Goal: Information Seeking & Learning: Learn about a topic

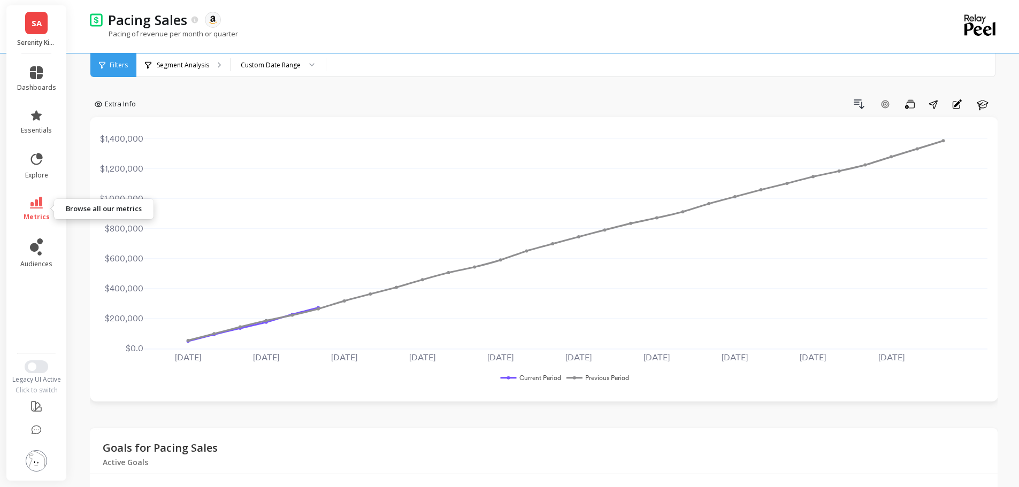
click at [40, 201] on icon at bounding box center [36, 203] width 13 height 12
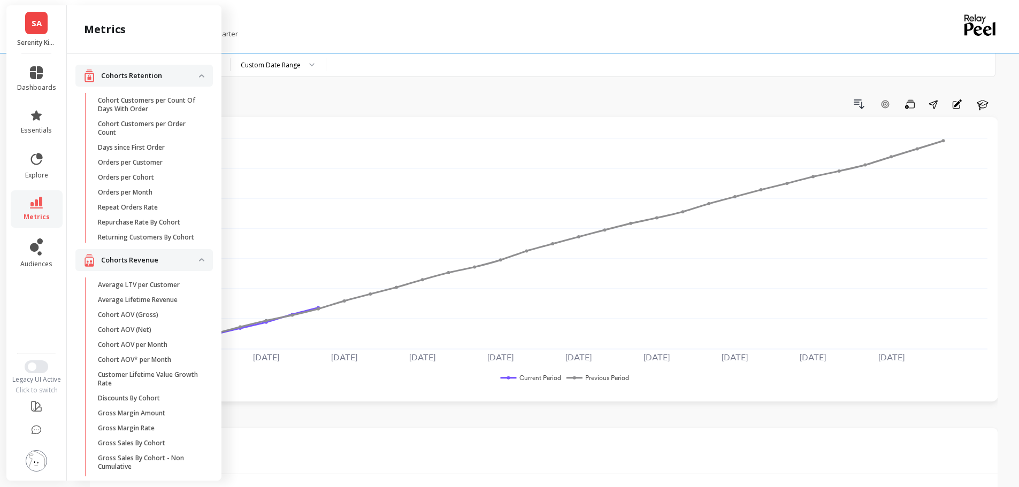
scroll to position [1394, 0]
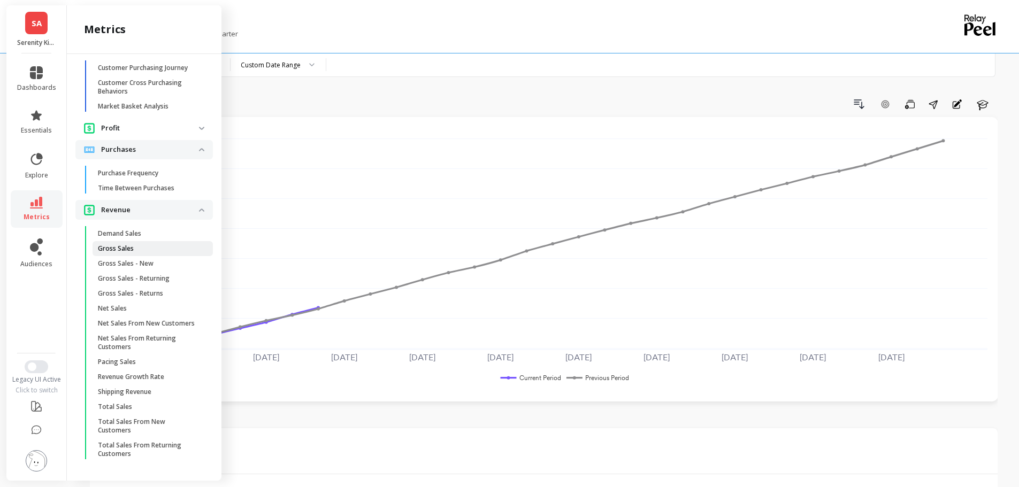
click at [131, 244] on p "Gross Sales" at bounding box center [116, 248] width 36 height 9
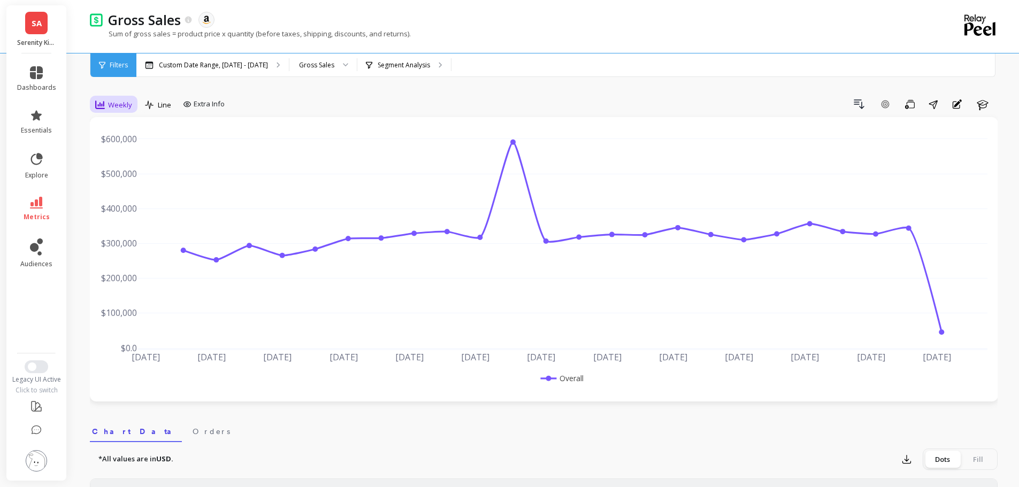
click at [112, 100] on span "Weekly" at bounding box center [120, 105] width 24 height 10
click at [130, 185] on div "Monthly" at bounding box center [129, 190] width 61 height 10
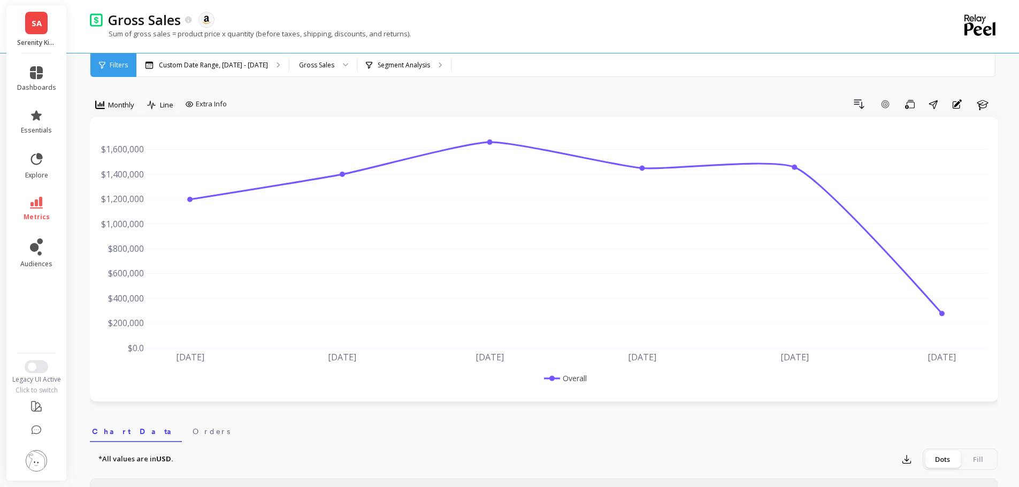
click at [30, 34] on link "SA" at bounding box center [36, 23] width 22 height 22
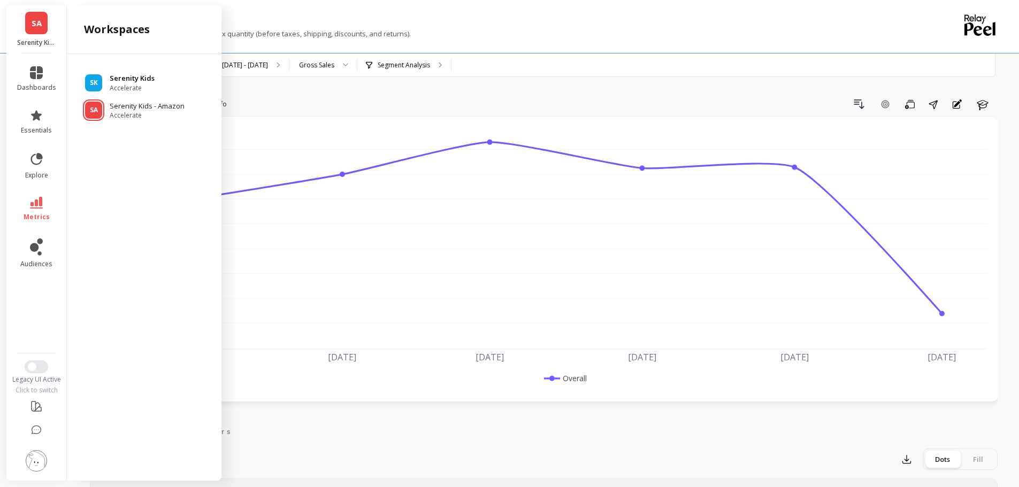
click at [129, 79] on p "Serenity Kids" at bounding box center [132, 78] width 45 height 11
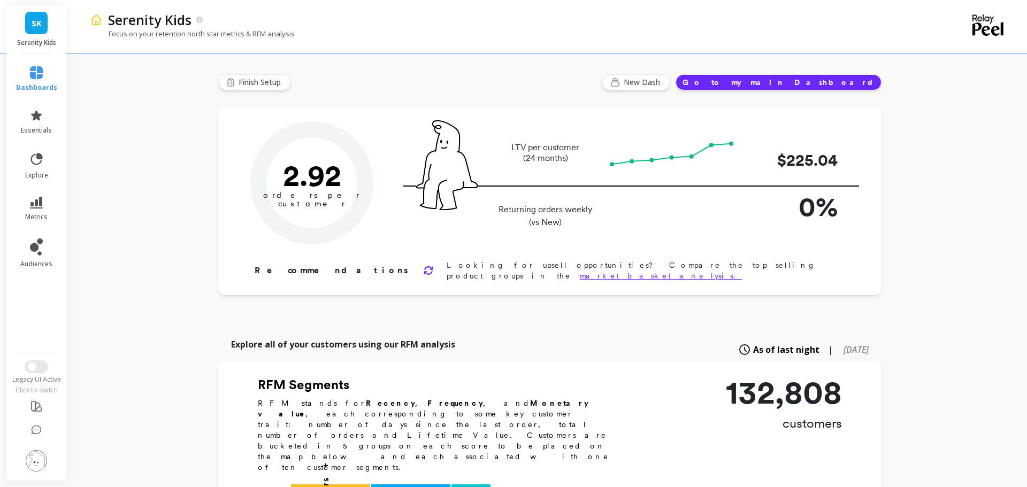
type input "Champions"
type input "11766"
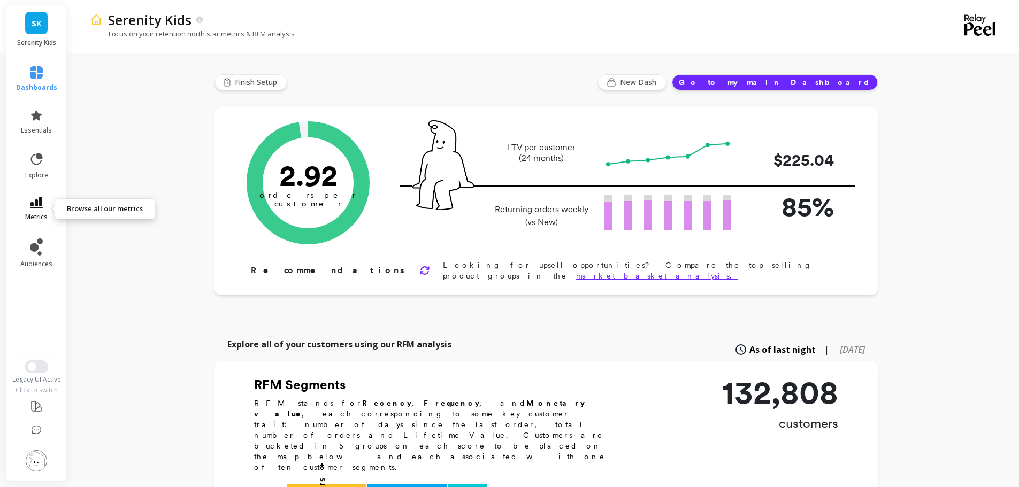
click at [35, 205] on icon at bounding box center [36, 203] width 13 height 12
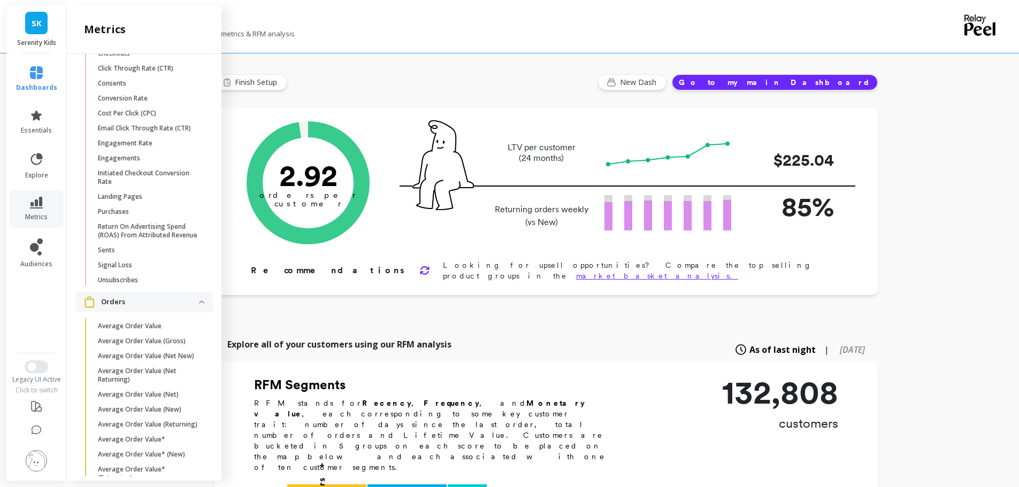
scroll to position [1177, 0]
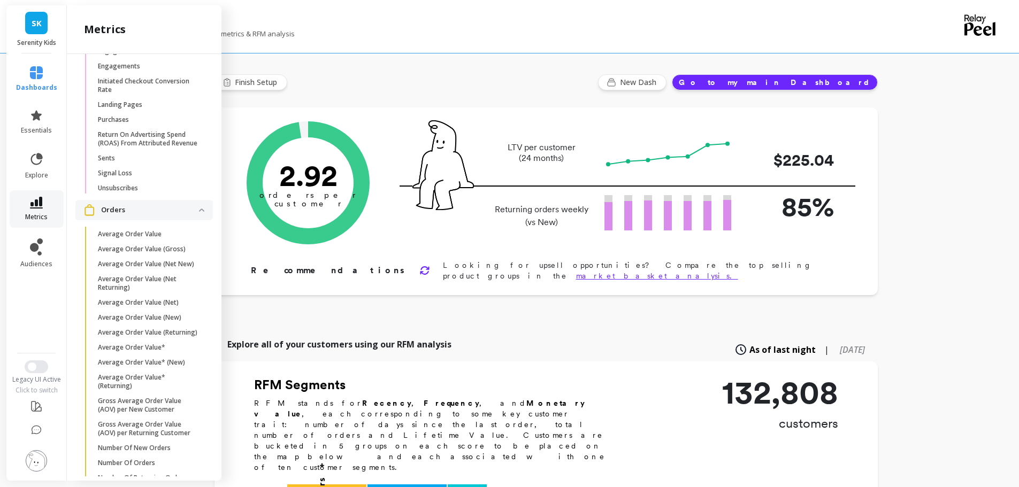
click at [37, 210] on link "metrics" at bounding box center [36, 209] width 41 height 25
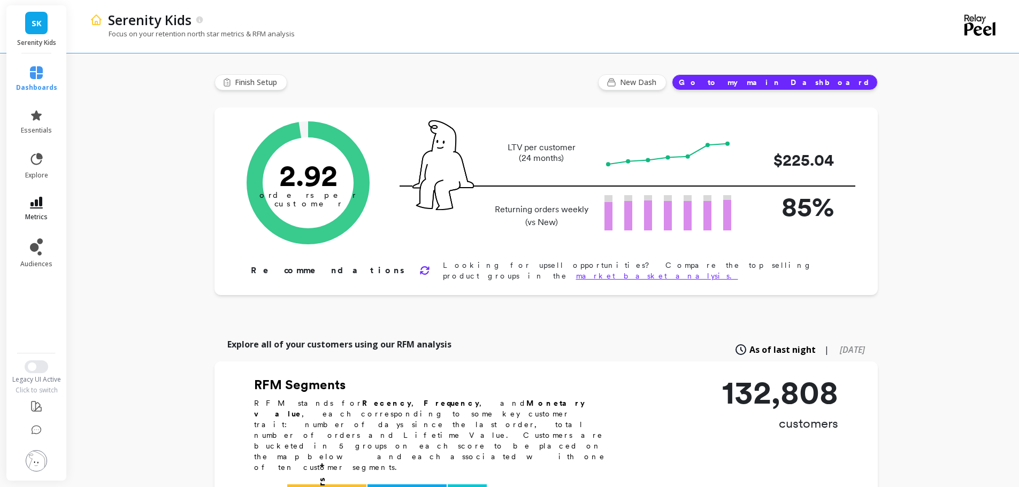
scroll to position [0, 0]
click at [37, 211] on link "metrics" at bounding box center [36, 209] width 41 height 25
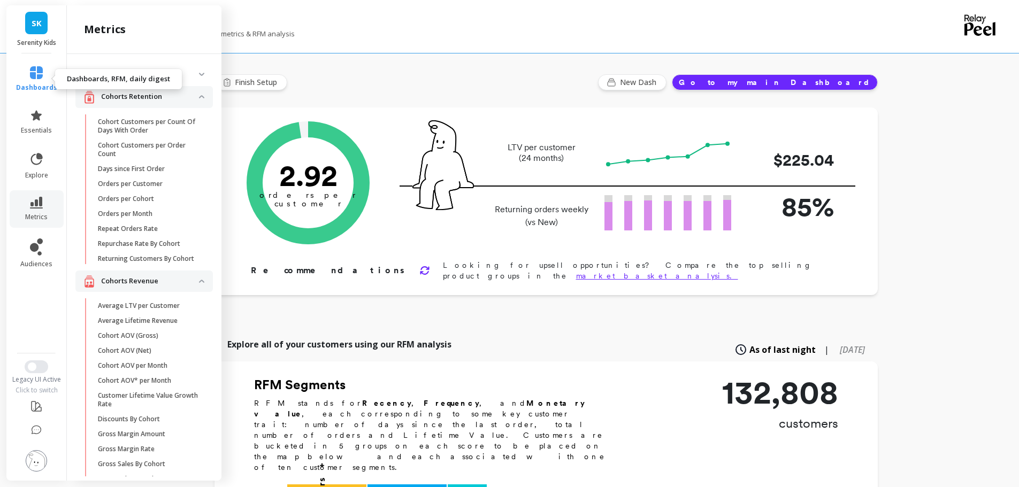
click at [43, 75] on link "dashboards" at bounding box center [36, 79] width 41 height 26
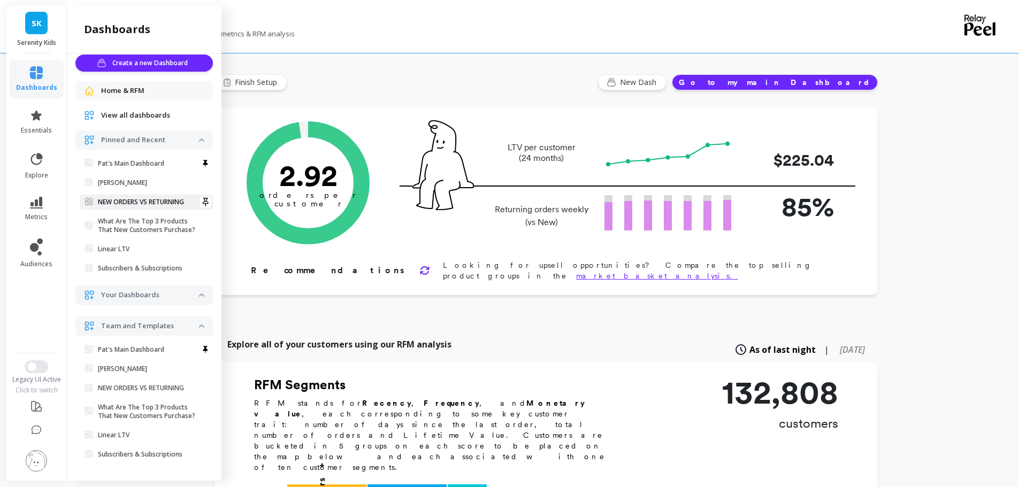
scroll to position [11, 0]
click at [39, 114] on icon at bounding box center [36, 115] width 11 height 10
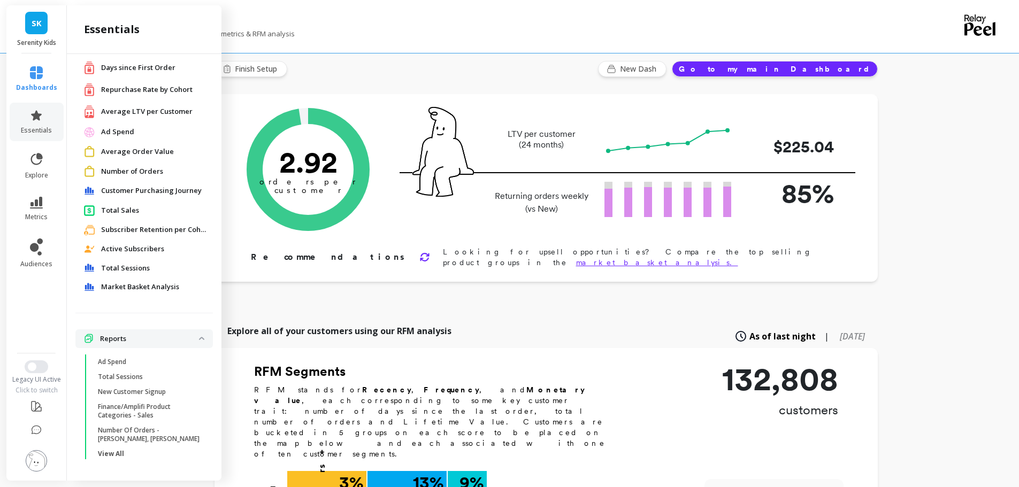
scroll to position [53, 0]
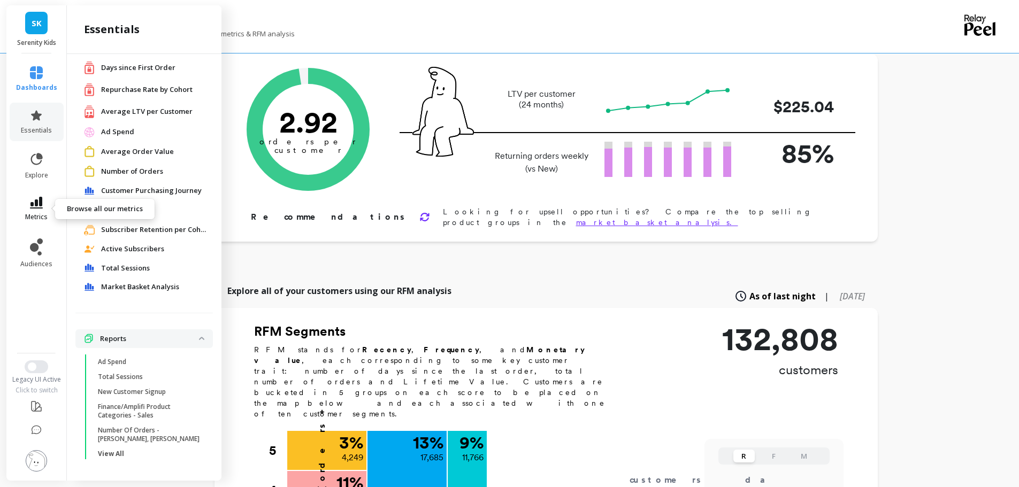
click at [39, 205] on icon at bounding box center [36, 203] width 13 height 12
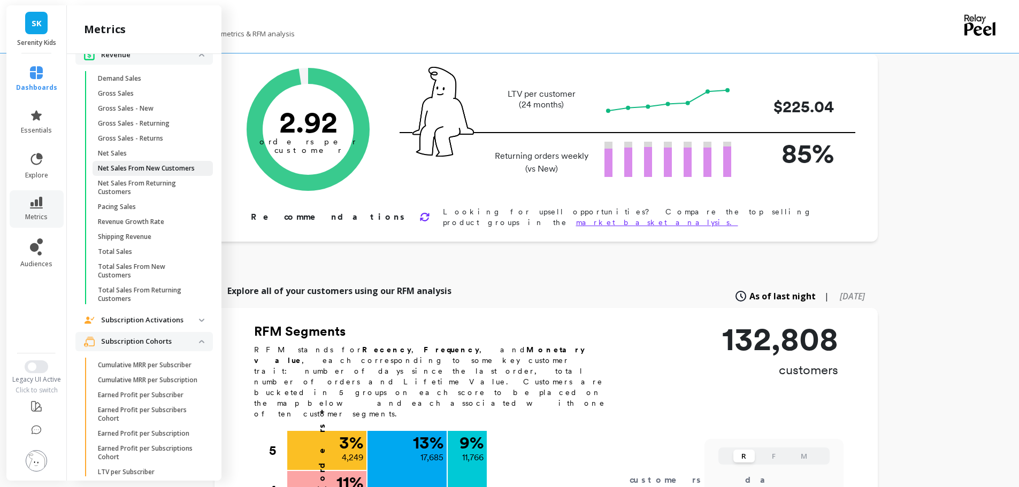
scroll to position [1979, 0]
click at [124, 156] on p "Net Sales" at bounding box center [112, 151] width 29 height 9
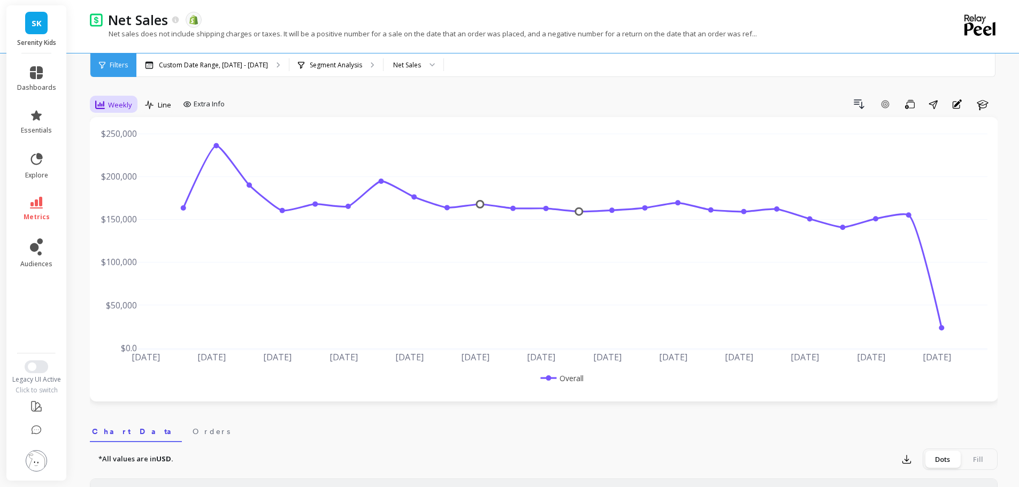
click at [96, 105] on div "Weekly" at bounding box center [113, 105] width 43 height 18
click at [121, 194] on div "Monthly" at bounding box center [129, 190] width 61 height 10
